Goal: Task Accomplishment & Management: Use online tool/utility

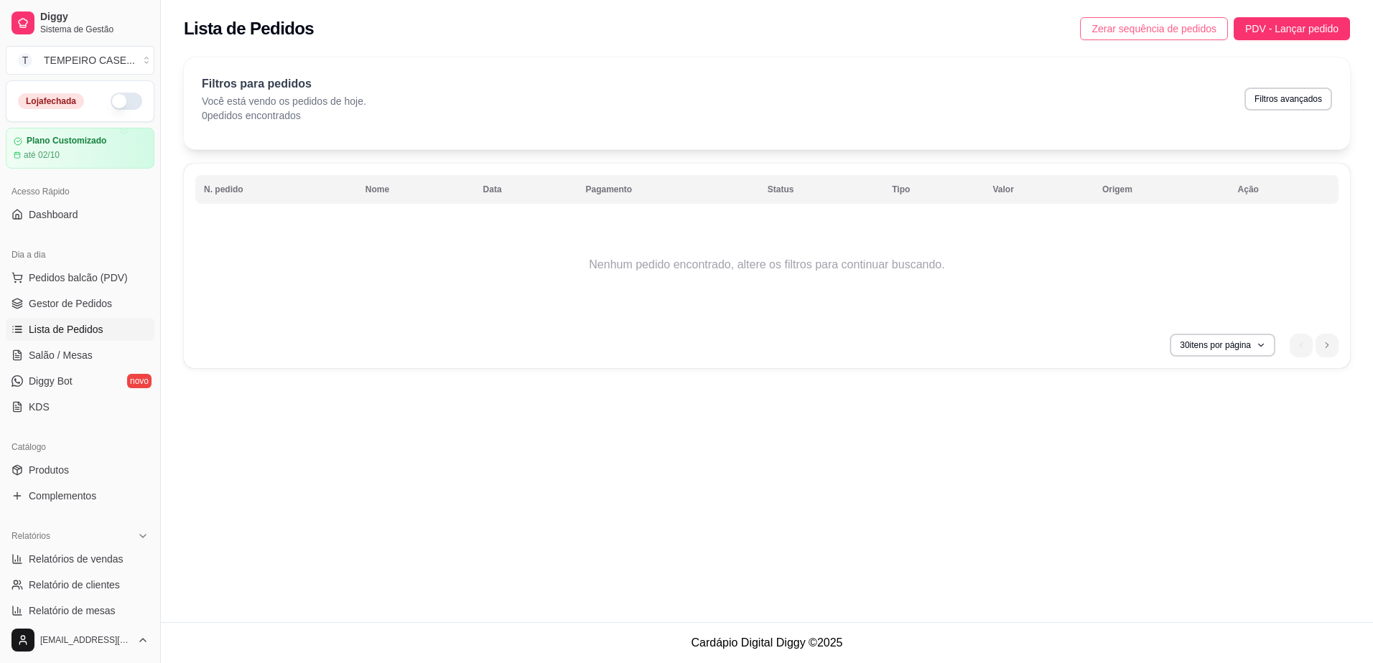
click at [1162, 26] on span "Zerar sequência de pedidos" at bounding box center [1153, 29] width 125 height 16
click at [53, 474] on span "Produtos" at bounding box center [49, 470] width 40 height 14
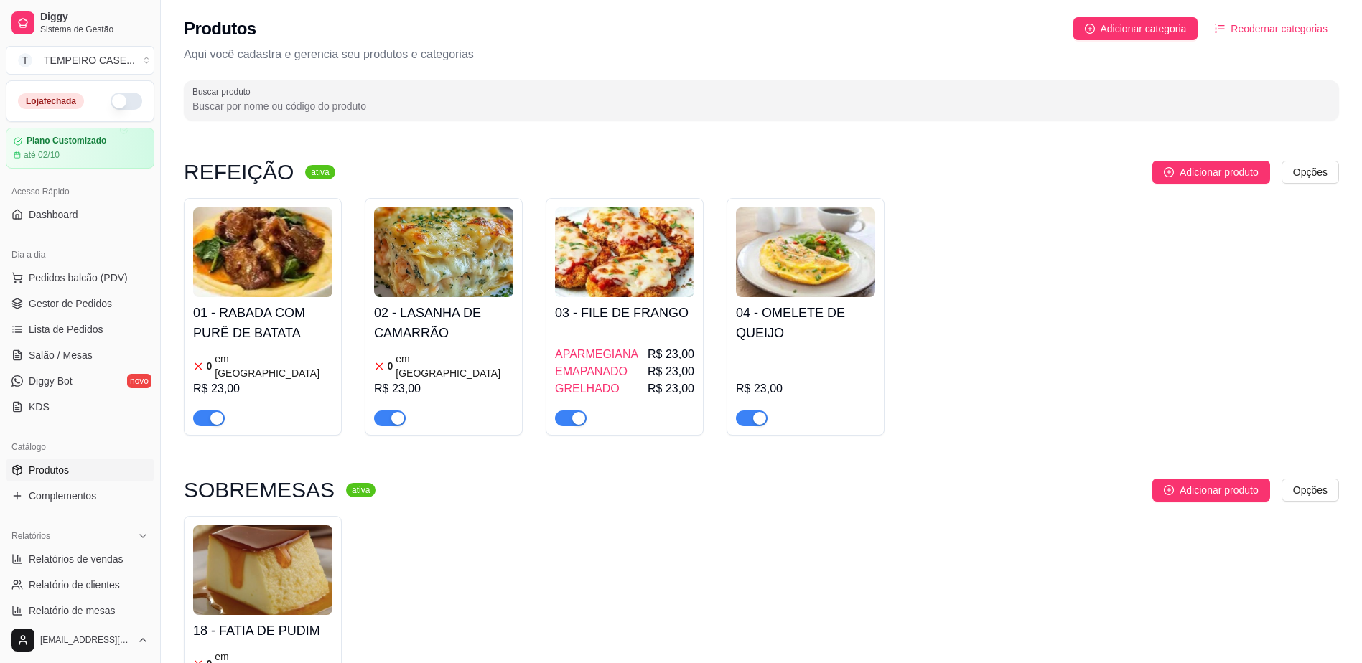
click at [272, 341] on h4 "01 - RABADA COM PURÊ DE BATATA" at bounding box center [262, 323] width 139 height 40
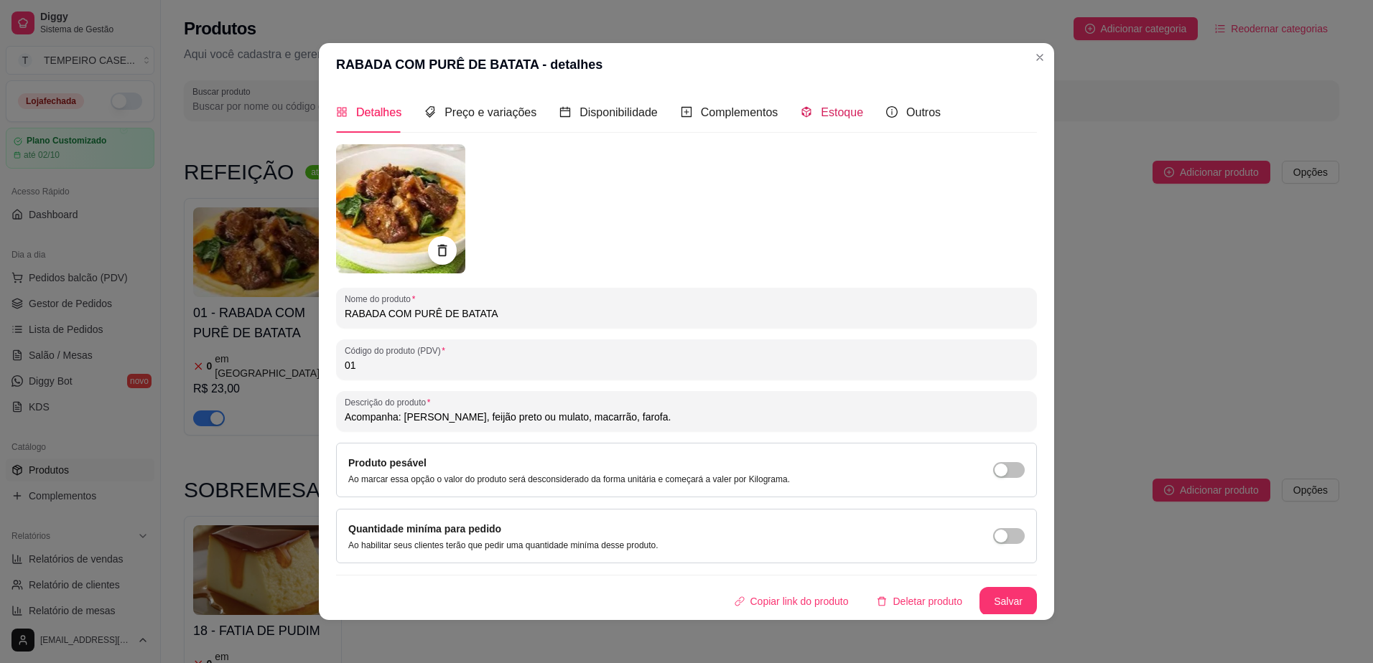
click at [833, 114] on span "Estoque" at bounding box center [842, 112] width 42 height 12
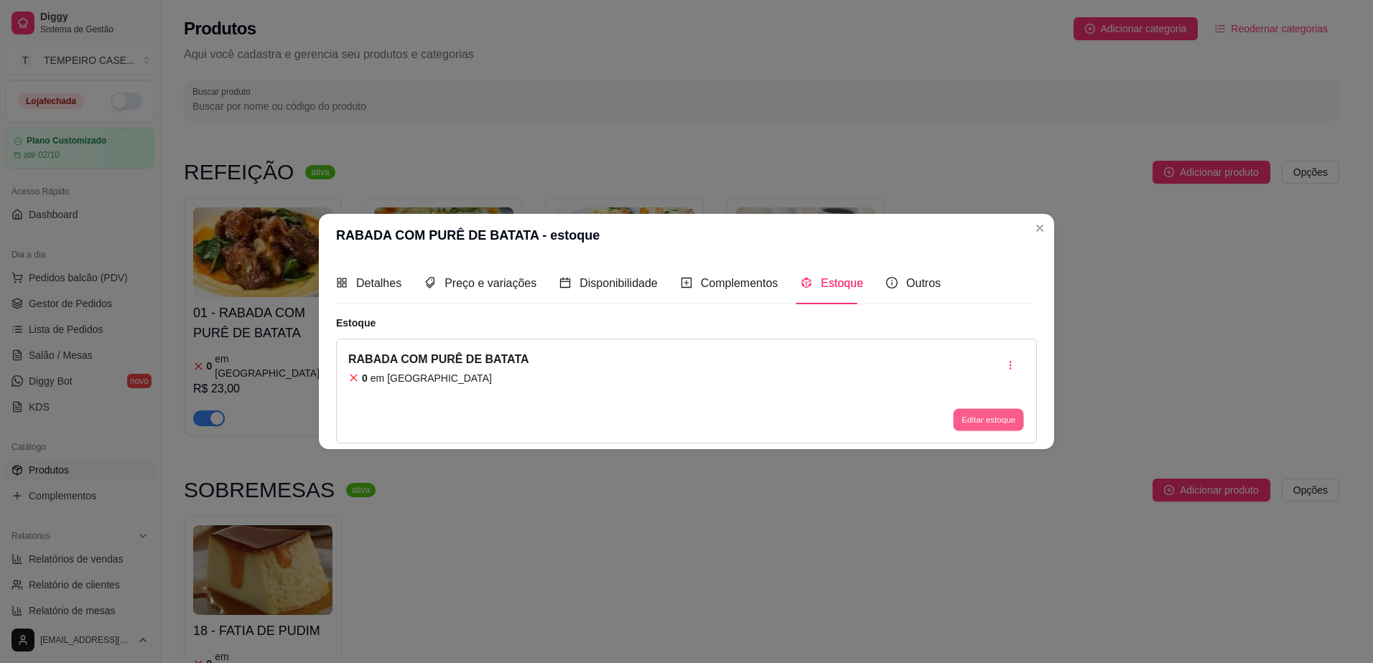
click at [988, 409] on button "Editar estoque" at bounding box center [988, 419] width 70 height 22
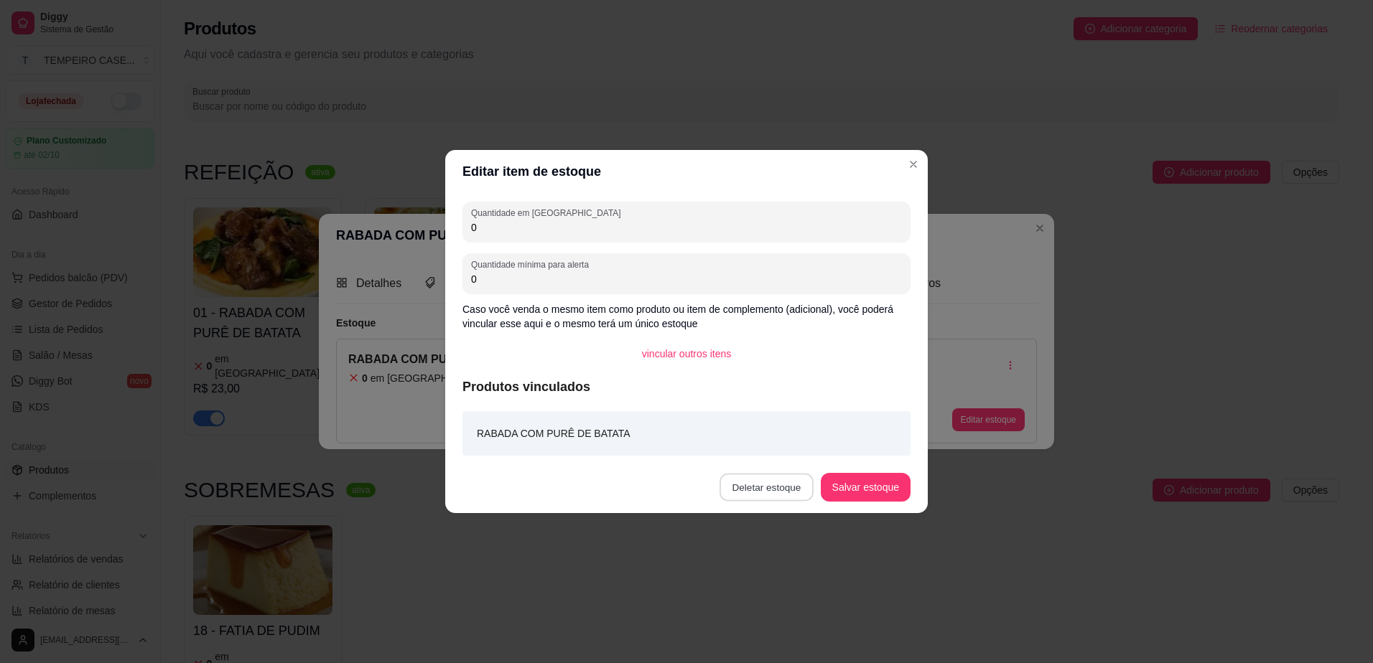
click at [745, 480] on button "Deletar estoque" at bounding box center [766, 488] width 94 height 28
click at [785, 590] on button "Confirmar" at bounding box center [778, 592] width 51 height 22
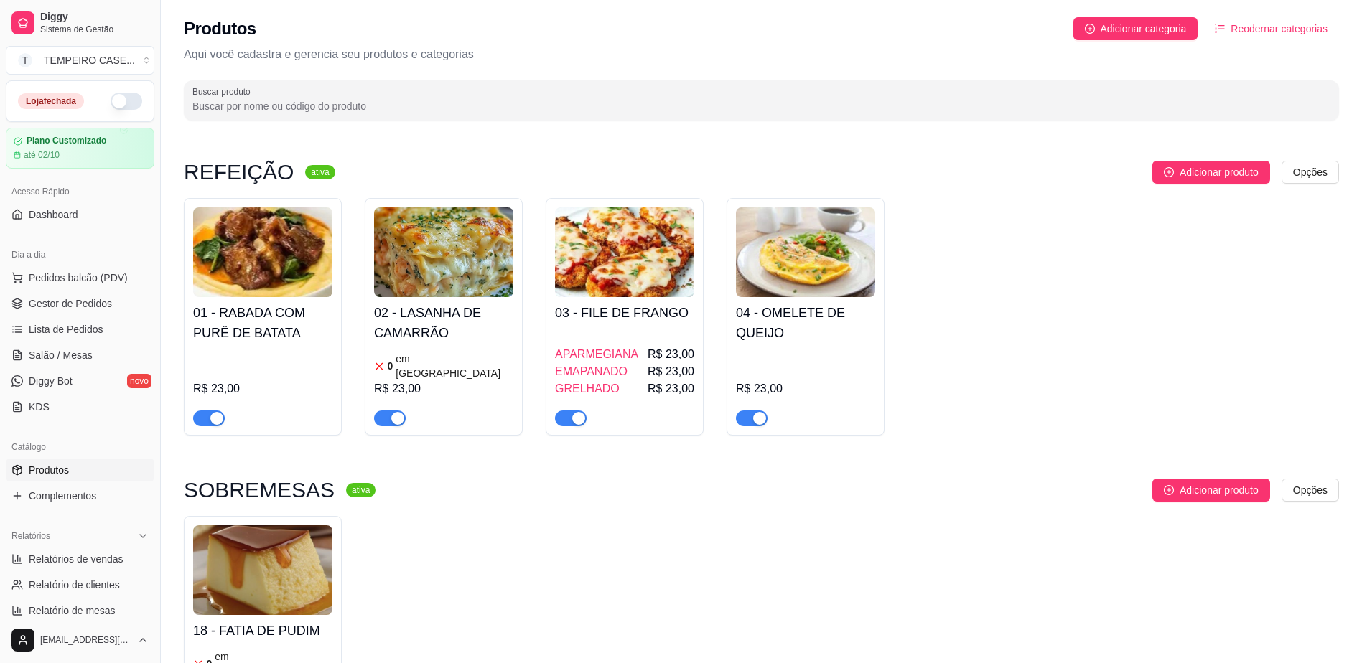
click at [448, 357] on article "em [GEOGRAPHIC_DATA]" at bounding box center [455, 366] width 118 height 29
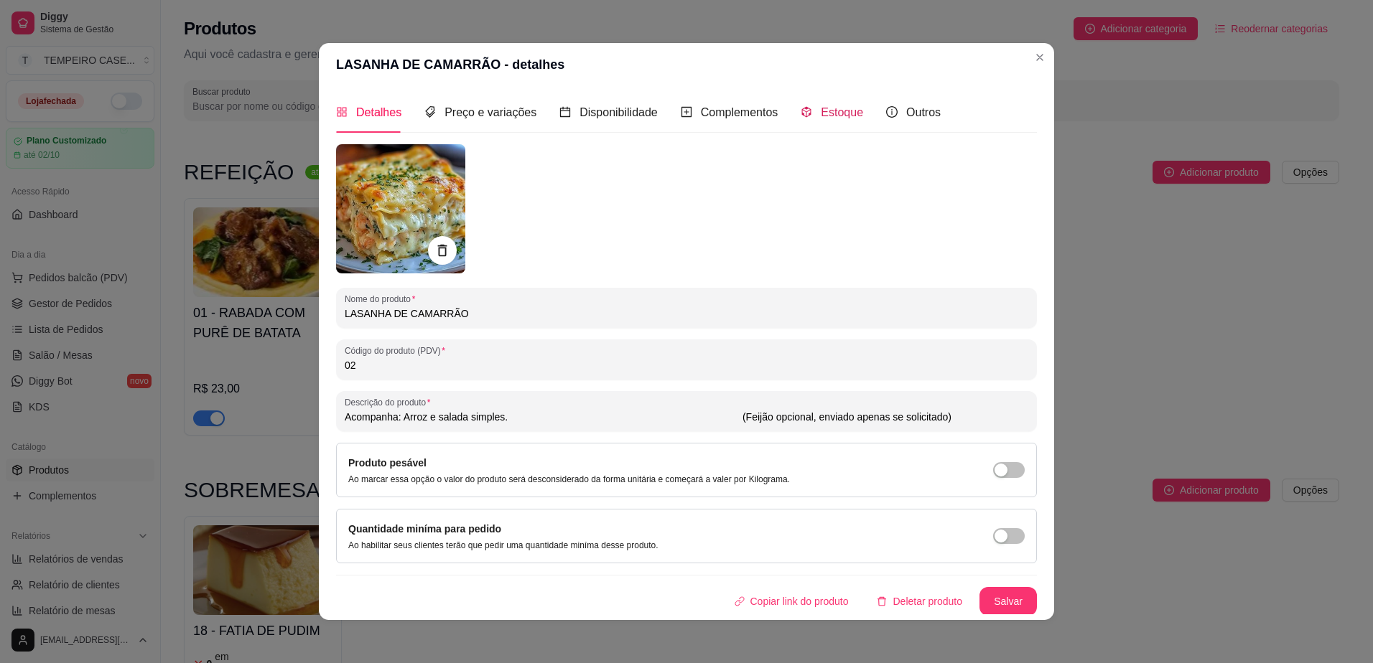
click at [828, 112] on span "Estoque" at bounding box center [842, 112] width 42 height 12
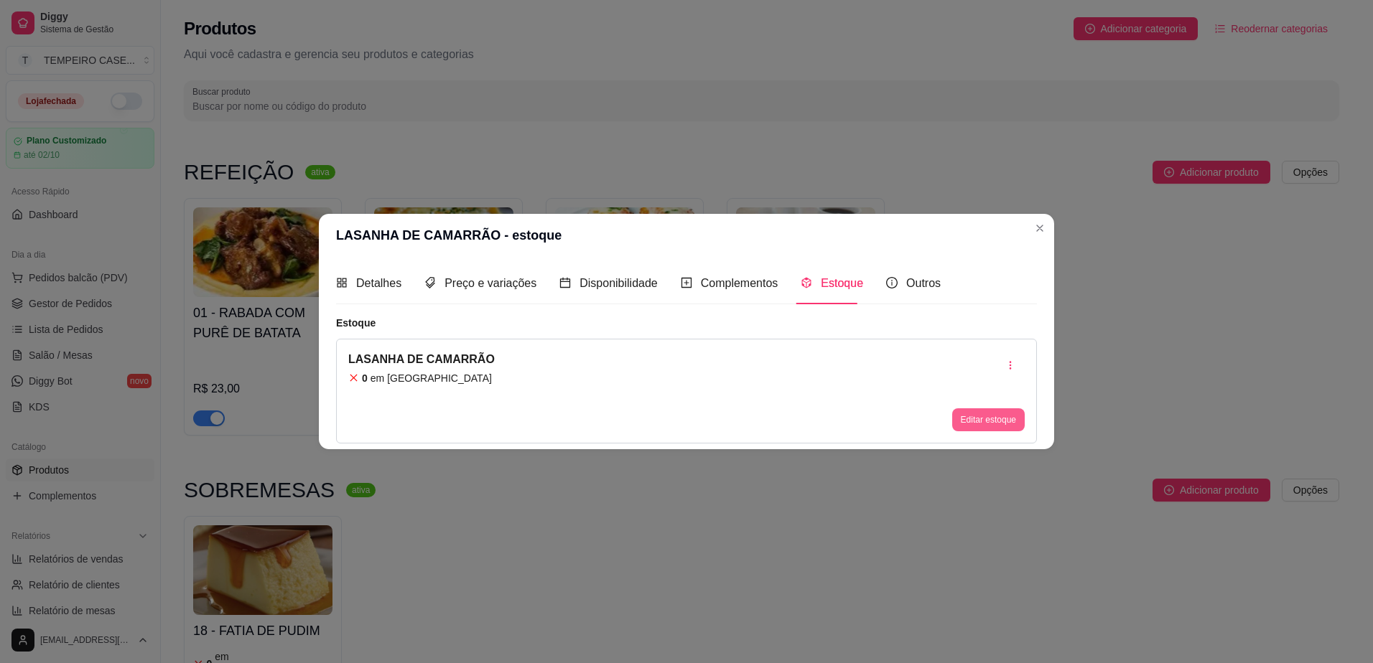
click at [991, 429] on button "Editar estoque" at bounding box center [988, 419] width 73 height 23
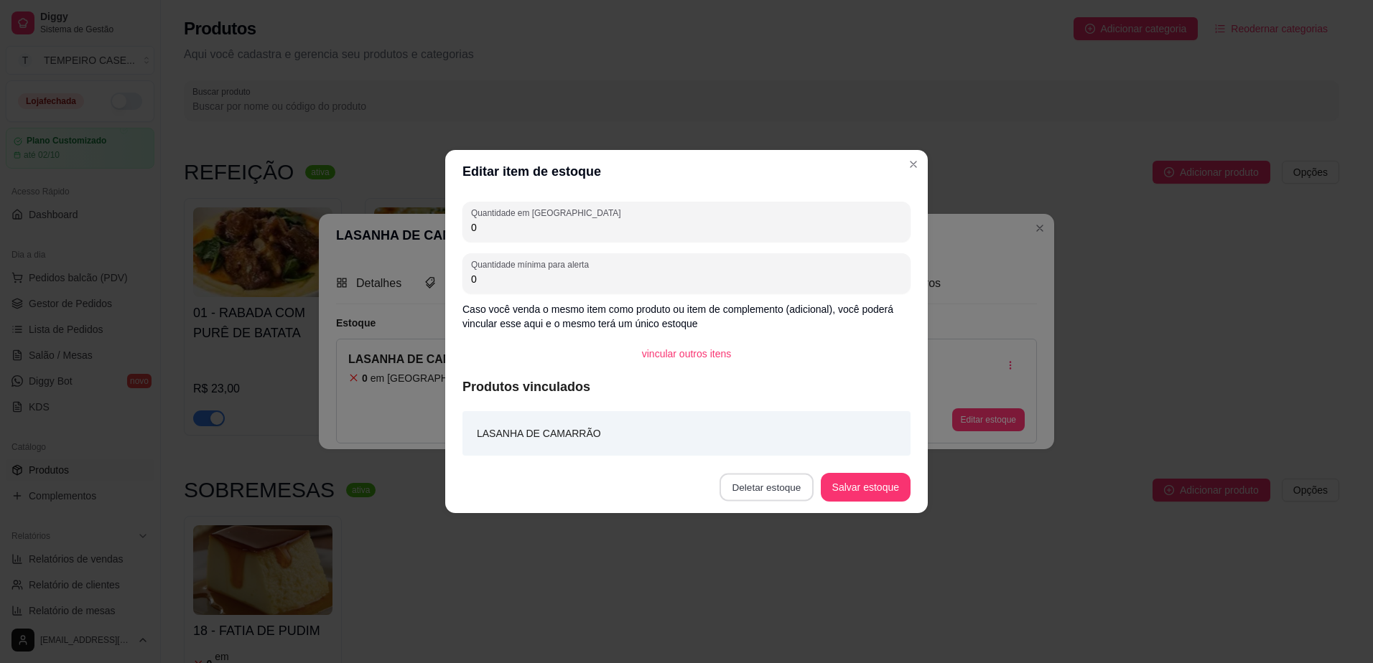
click at [752, 489] on button "Deletar estoque" at bounding box center [766, 488] width 94 height 28
click at [763, 603] on button "Confirmar" at bounding box center [778, 592] width 53 height 22
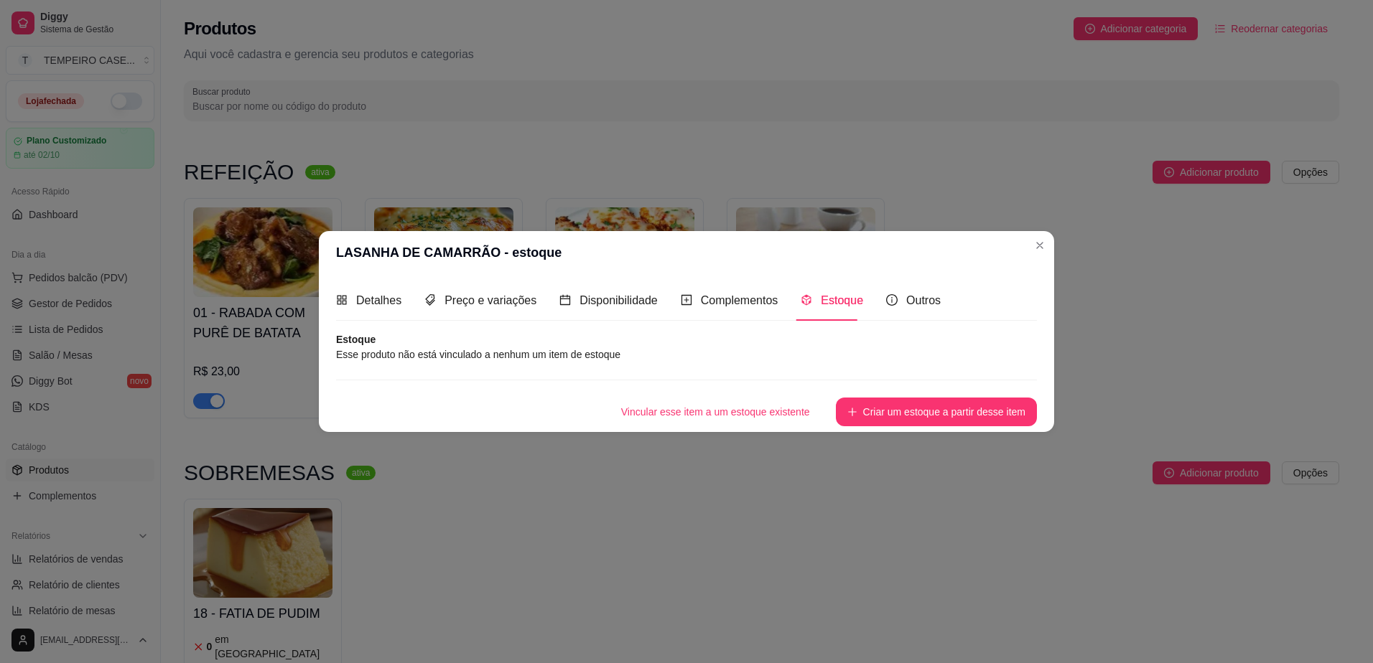
drag, startPoint x: 957, startPoint y: 428, endPoint x: 980, endPoint y: 419, distance: 24.8
click at [958, 428] on div "Detalhes Preço e variações Disponibilidade Complementos Estoque Outros Nome do …" at bounding box center [686, 353] width 735 height 158
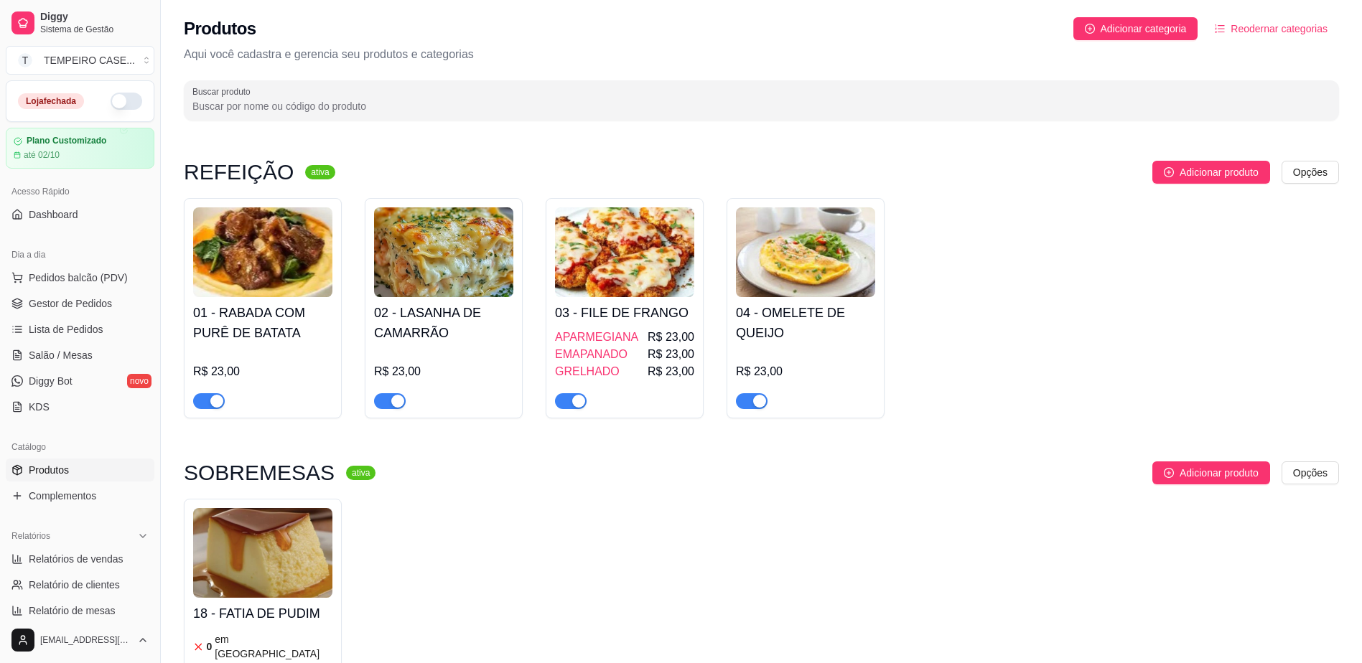
click at [418, 337] on h4 "02 - LASANHA DE CAMARRÃO" at bounding box center [443, 323] width 139 height 40
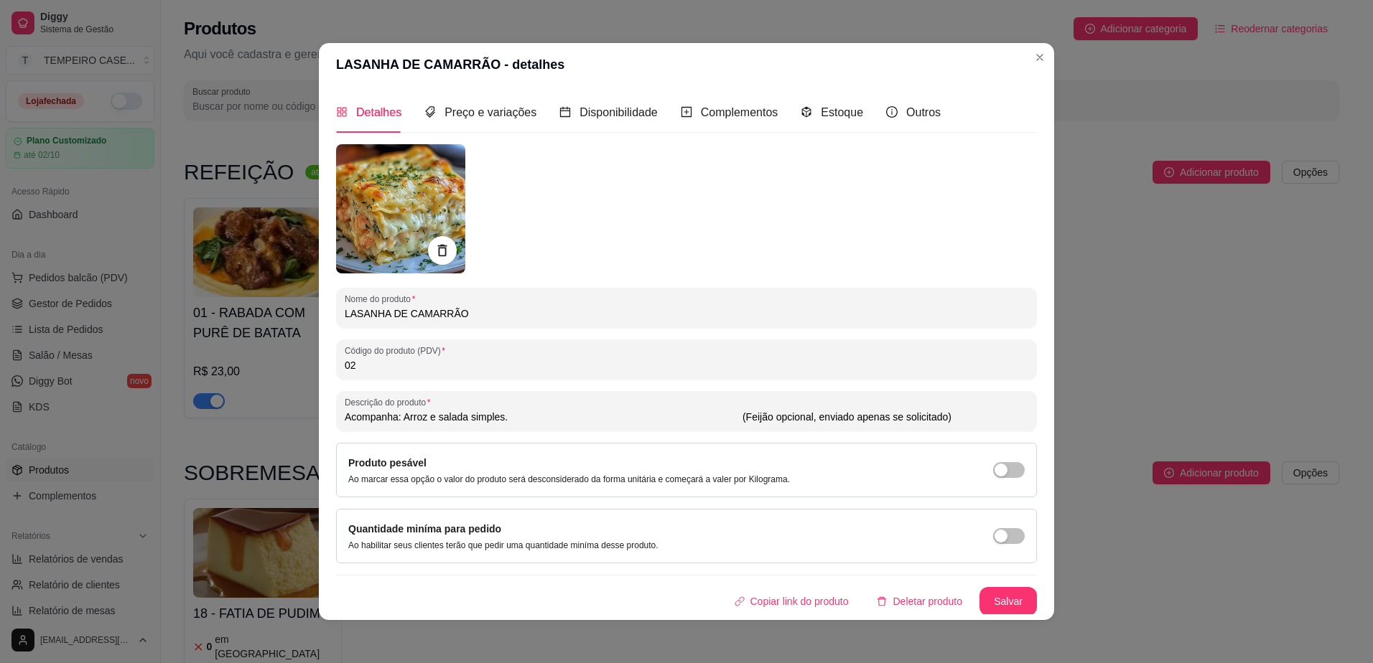
click at [403, 202] on img at bounding box center [400, 208] width 129 height 129
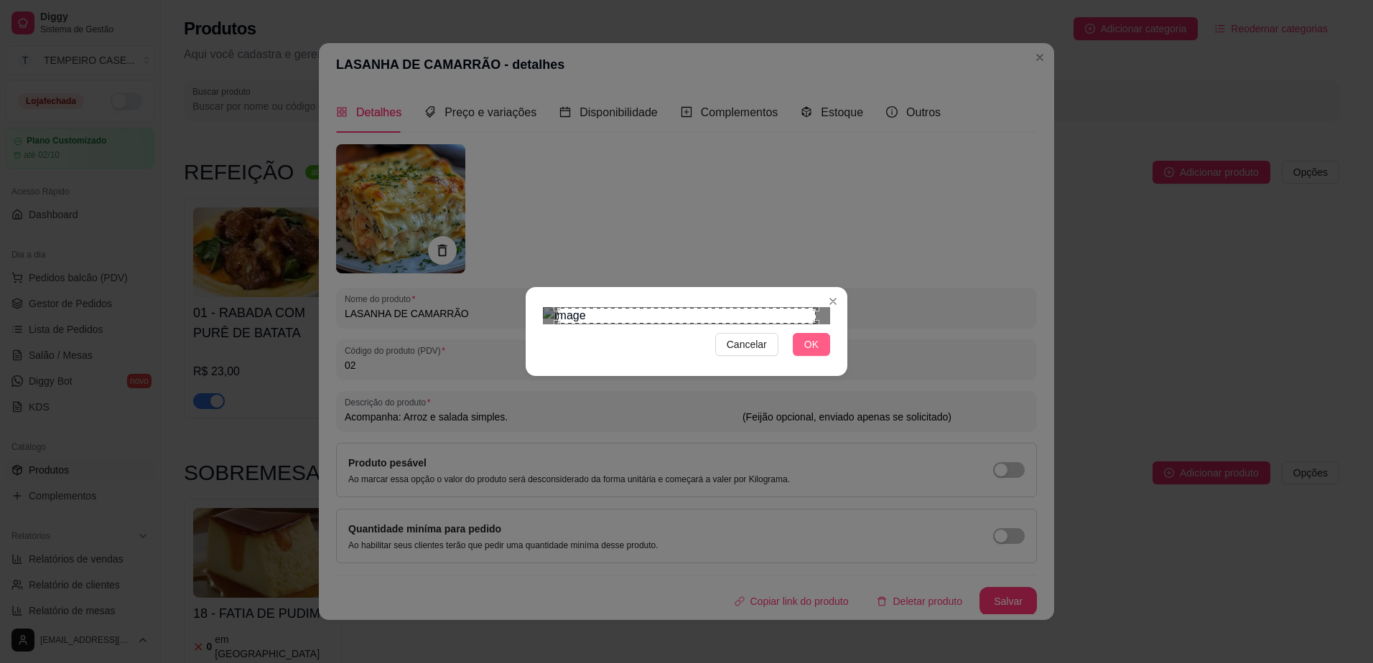
click at [810, 352] on span "OK" at bounding box center [811, 345] width 14 height 16
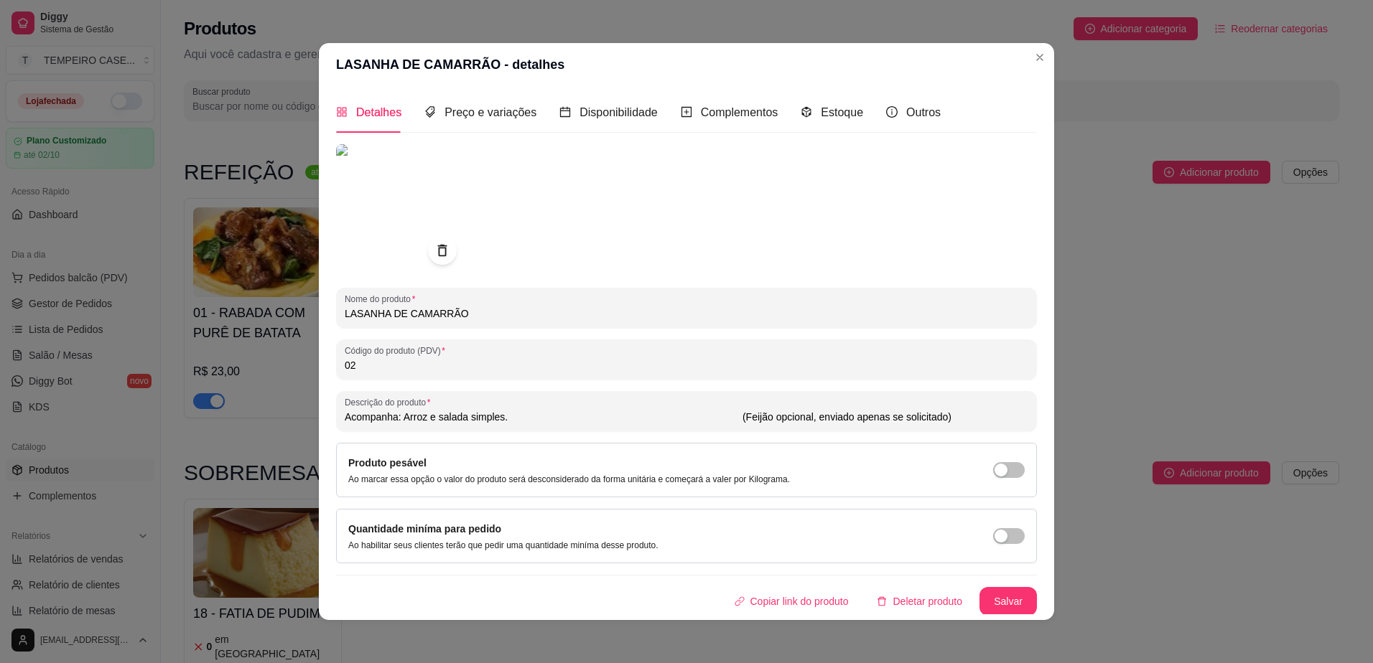
click at [408, 320] on input "LASANHA DE CAMARRÃO" at bounding box center [686, 314] width 683 height 14
type input "s"
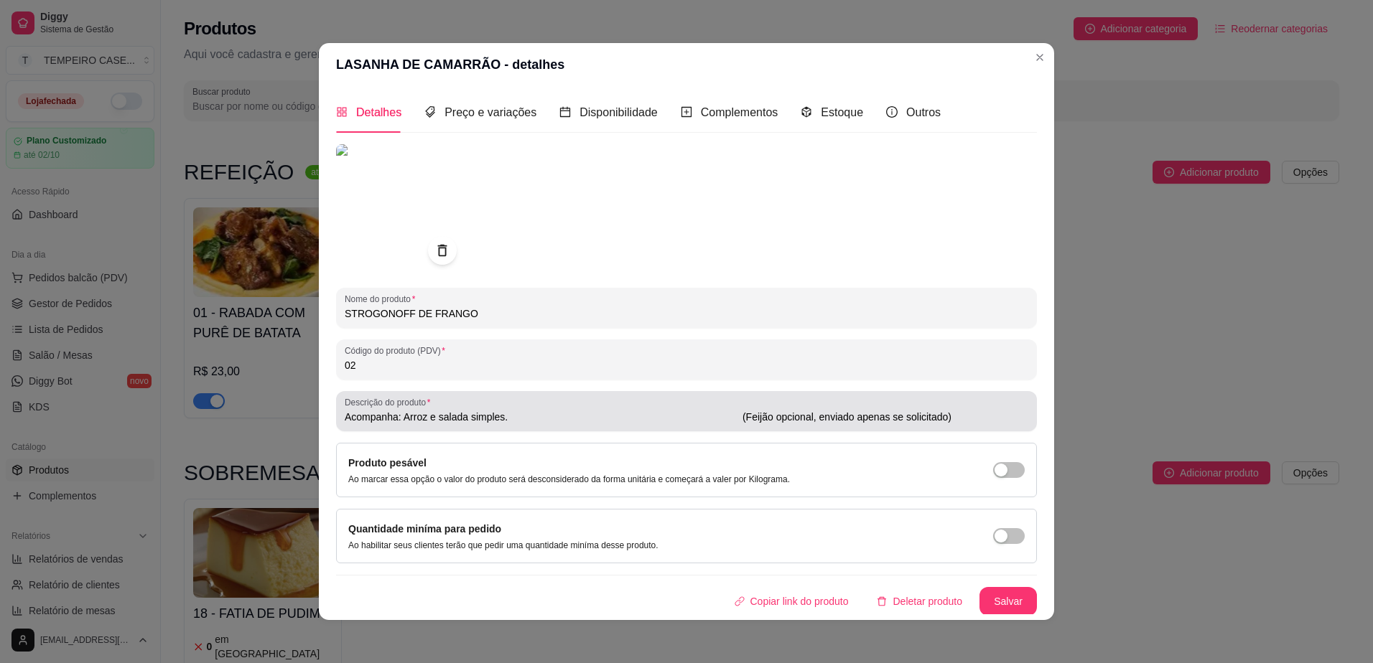
type input "STROGONOFF DE FRANGO"
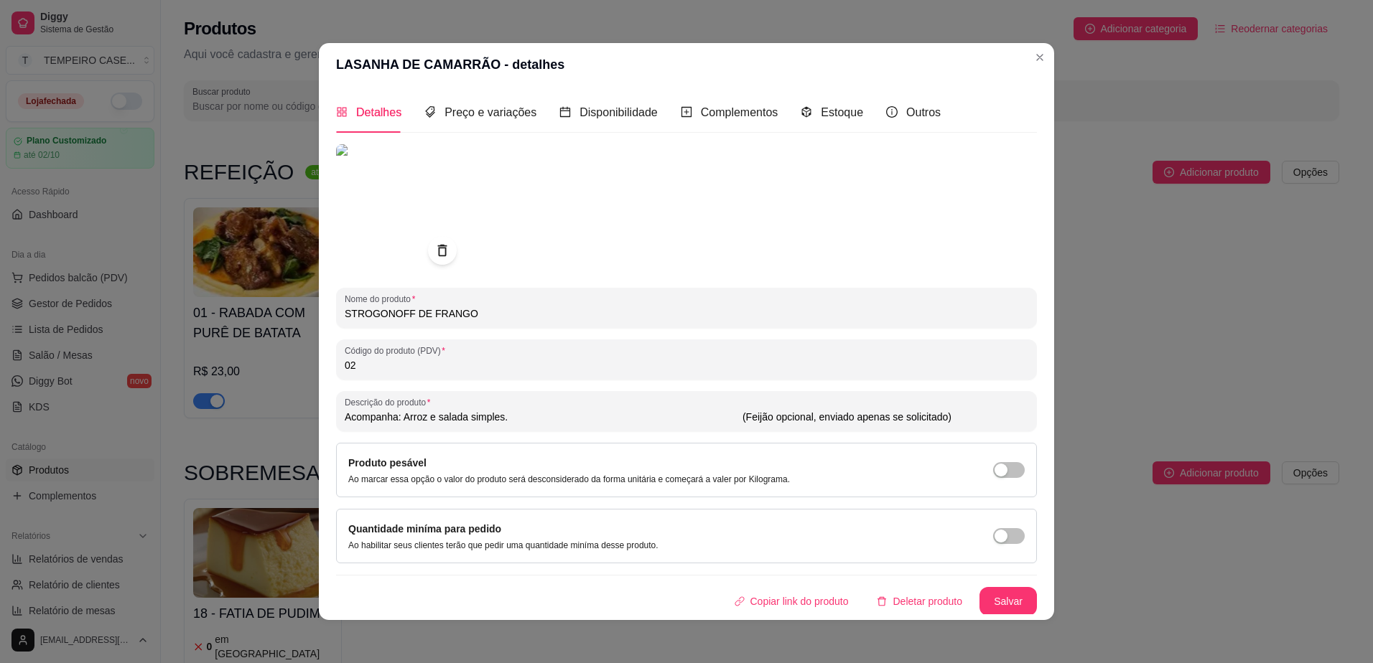
drag, startPoint x: 525, startPoint y: 419, endPoint x: 432, endPoint y: 421, distance: 92.6
click at [432, 421] on input "Acompanha: Arroz e salada simples. (Feijão opcional, enviado apenas se solicita…" at bounding box center [686, 417] width 683 height 14
type input "Acompanha: [PERSON_NAME] e batata palha da casa. (Feijão opcional, enviado apen…"
click at [989, 604] on button "Salvar" at bounding box center [1007, 601] width 57 height 29
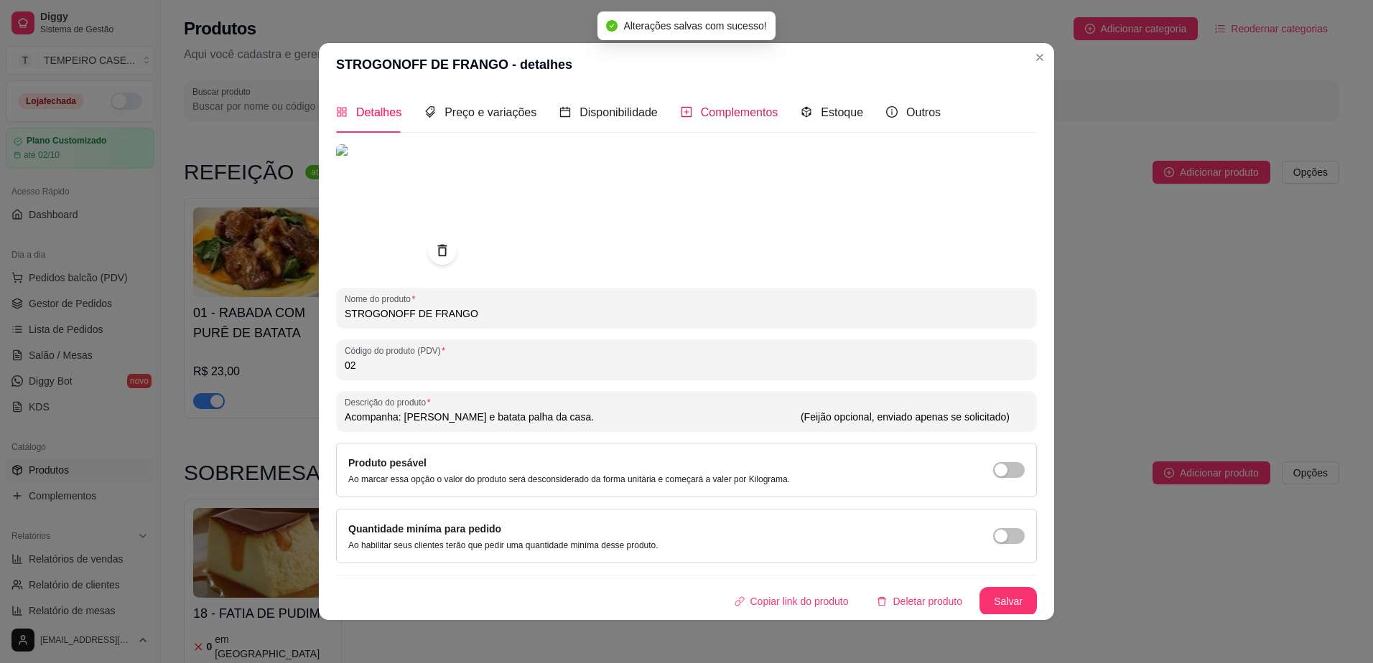
click at [714, 117] on span "Complementos" at bounding box center [740, 112] width 78 height 12
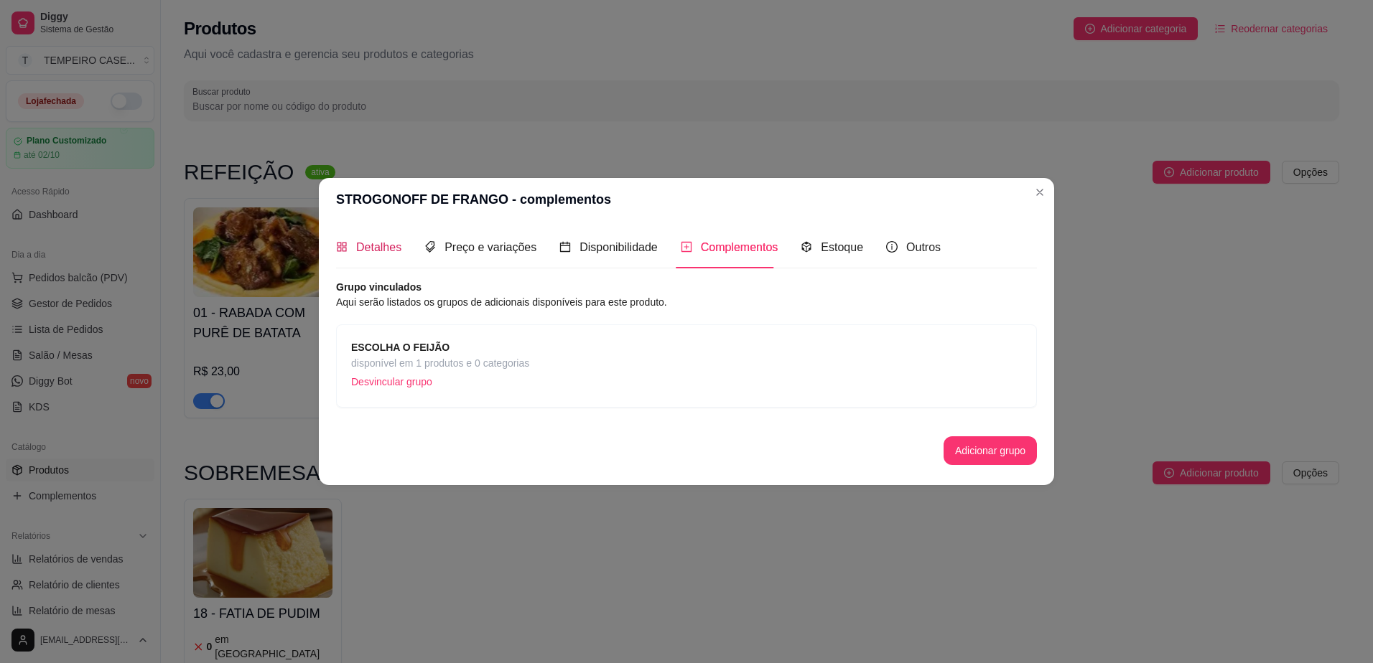
click at [387, 249] on span "Detalhes" at bounding box center [378, 247] width 45 height 12
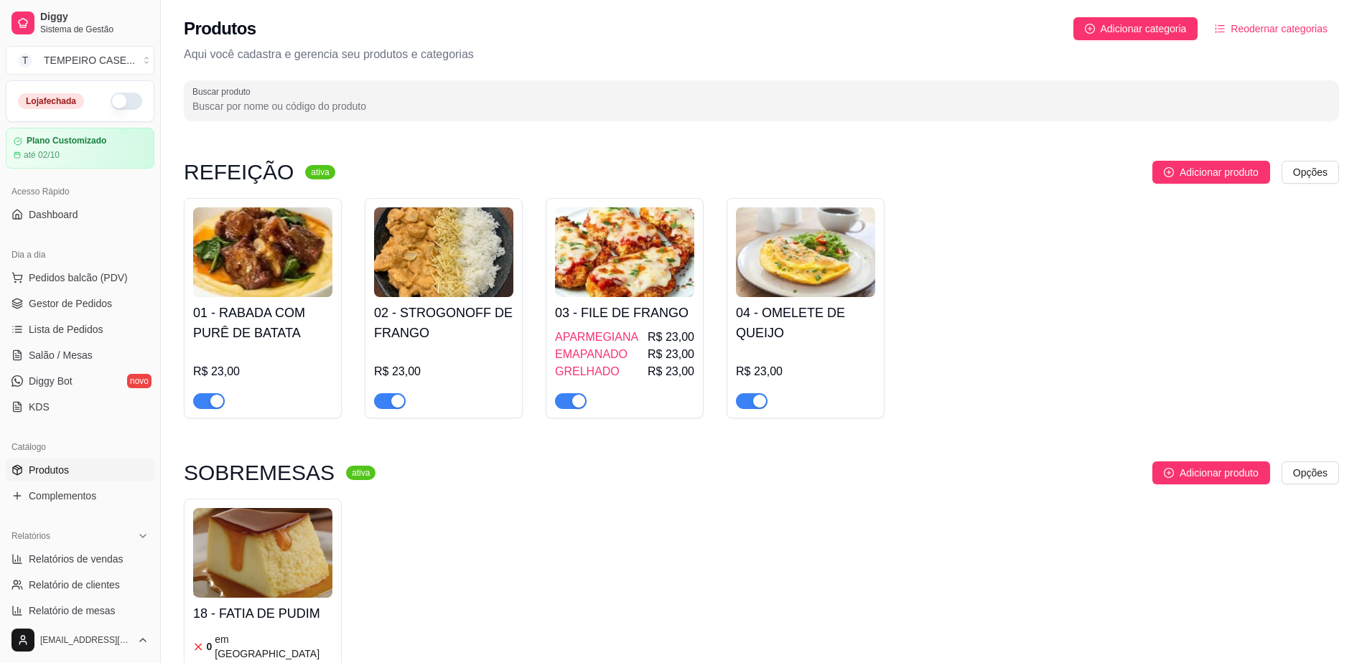
click at [286, 323] on h4 "01 - RABADA COM PURÊ DE BATATA" at bounding box center [262, 323] width 139 height 40
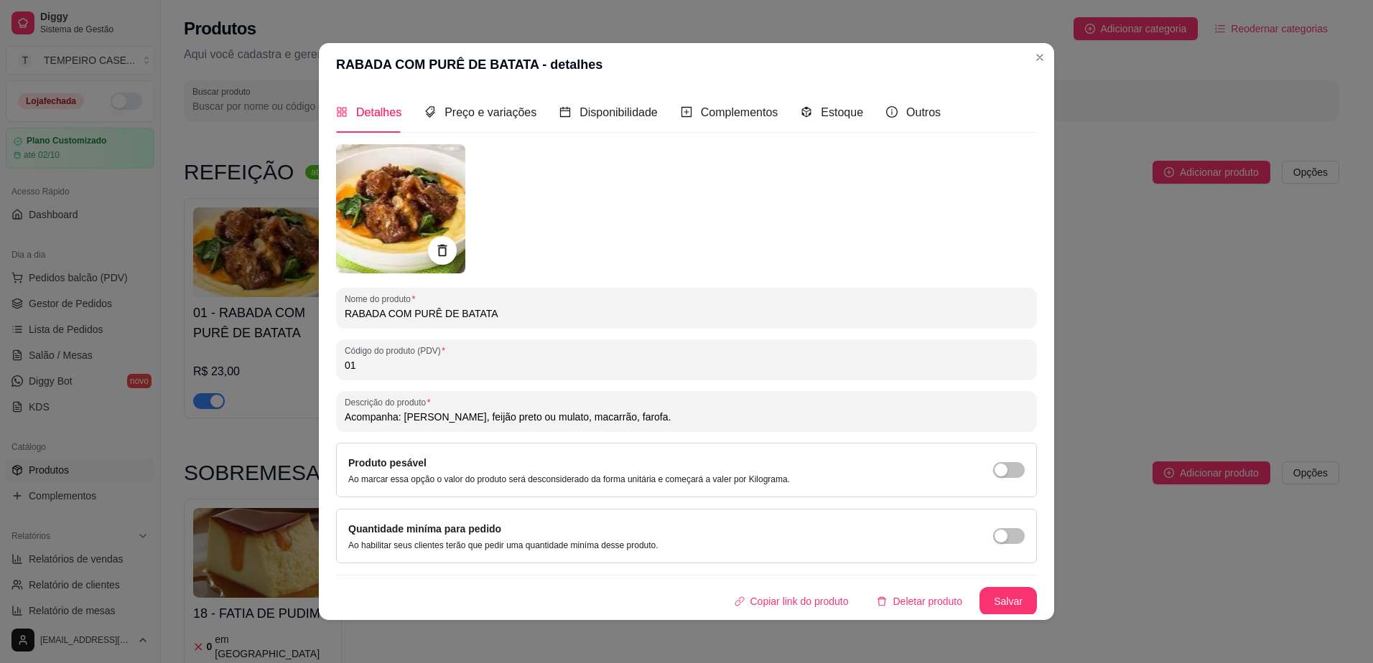
drag, startPoint x: 495, startPoint y: 317, endPoint x: 201, endPoint y: 301, distance: 294.0
click at [204, 304] on div "RABADA COM PURÊ DE BATATA - detalhes Detalhes Preço e variações Disponibilidade…" at bounding box center [686, 331] width 1373 height 663
type input "c"
type input "CARNE DE PANELA COM BATATA CORADA"
click at [403, 213] on img at bounding box center [400, 208] width 129 height 129
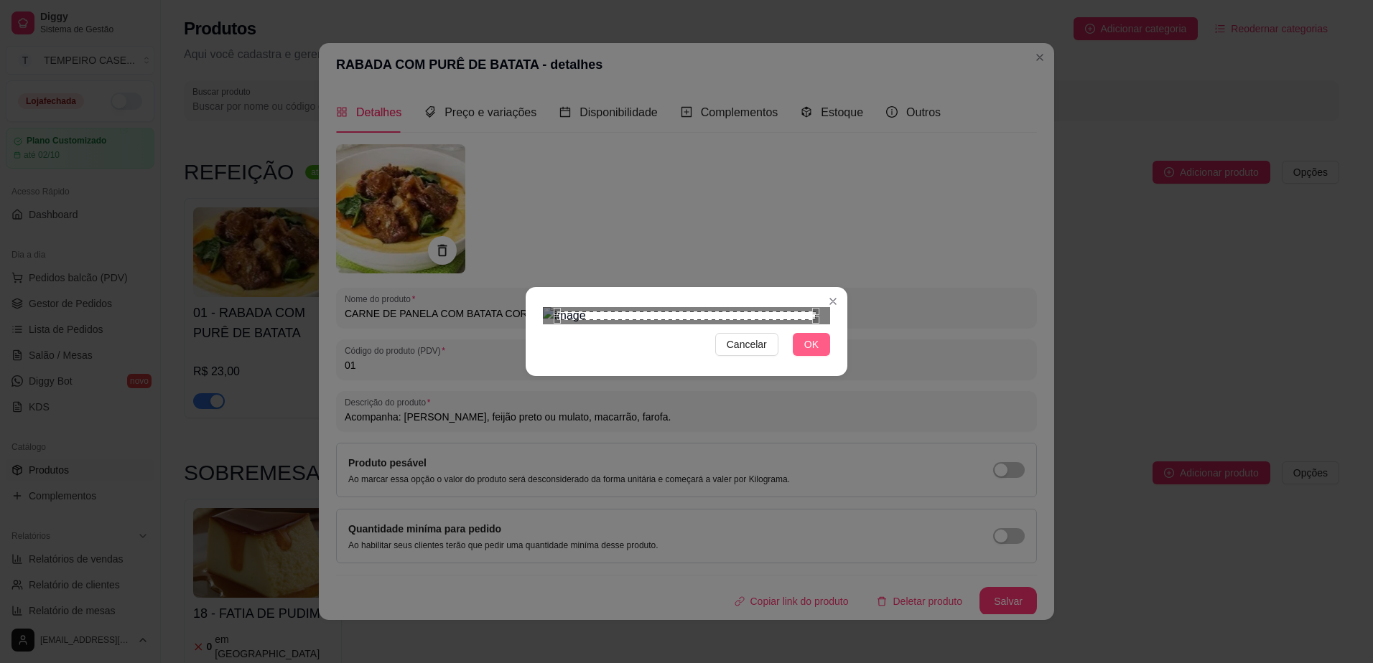
click at [805, 352] on span "OK" at bounding box center [811, 345] width 14 height 16
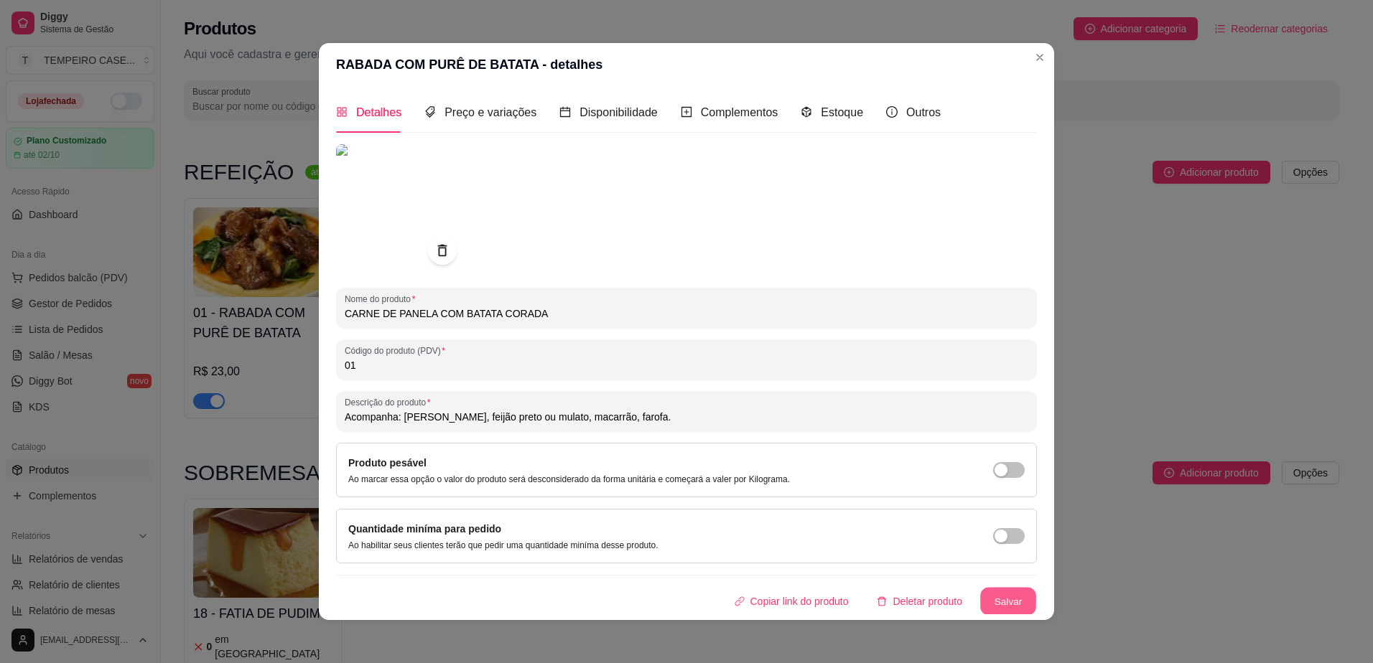
click at [993, 597] on button "Salvar" at bounding box center [1008, 602] width 56 height 28
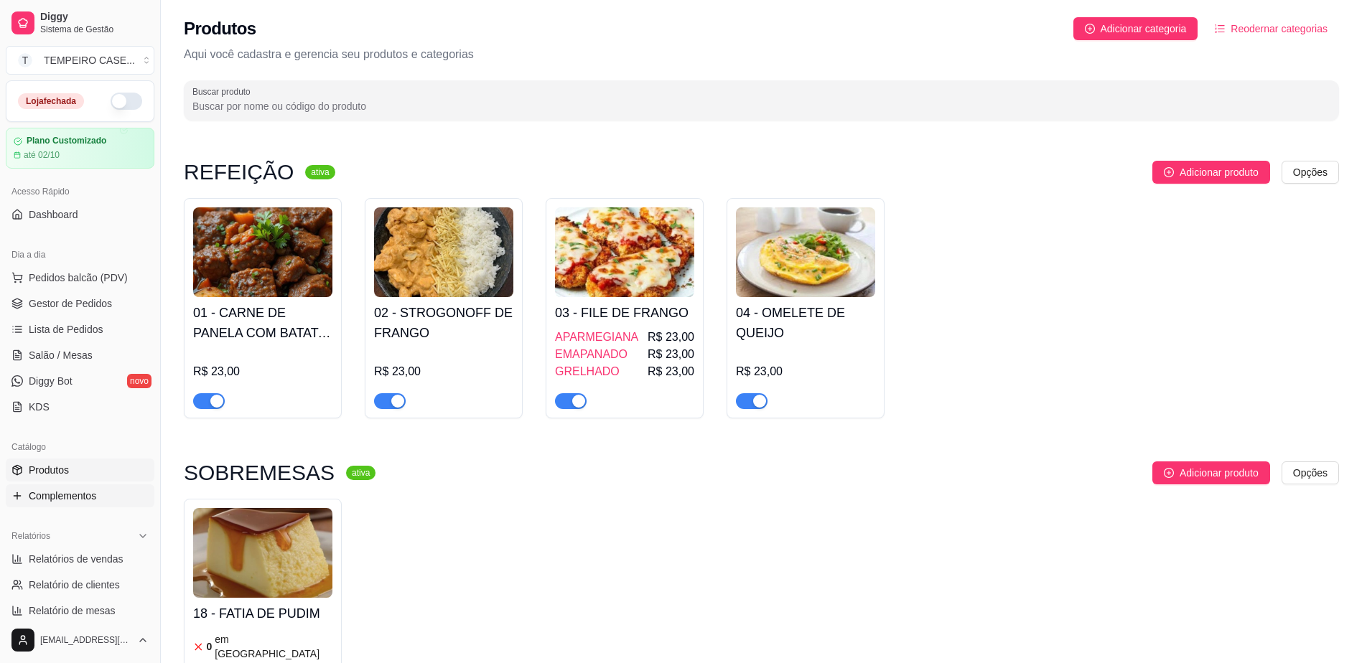
click at [62, 503] on link "Complementos" at bounding box center [80, 496] width 149 height 23
